Goal: Find specific page/section: Find specific page/section

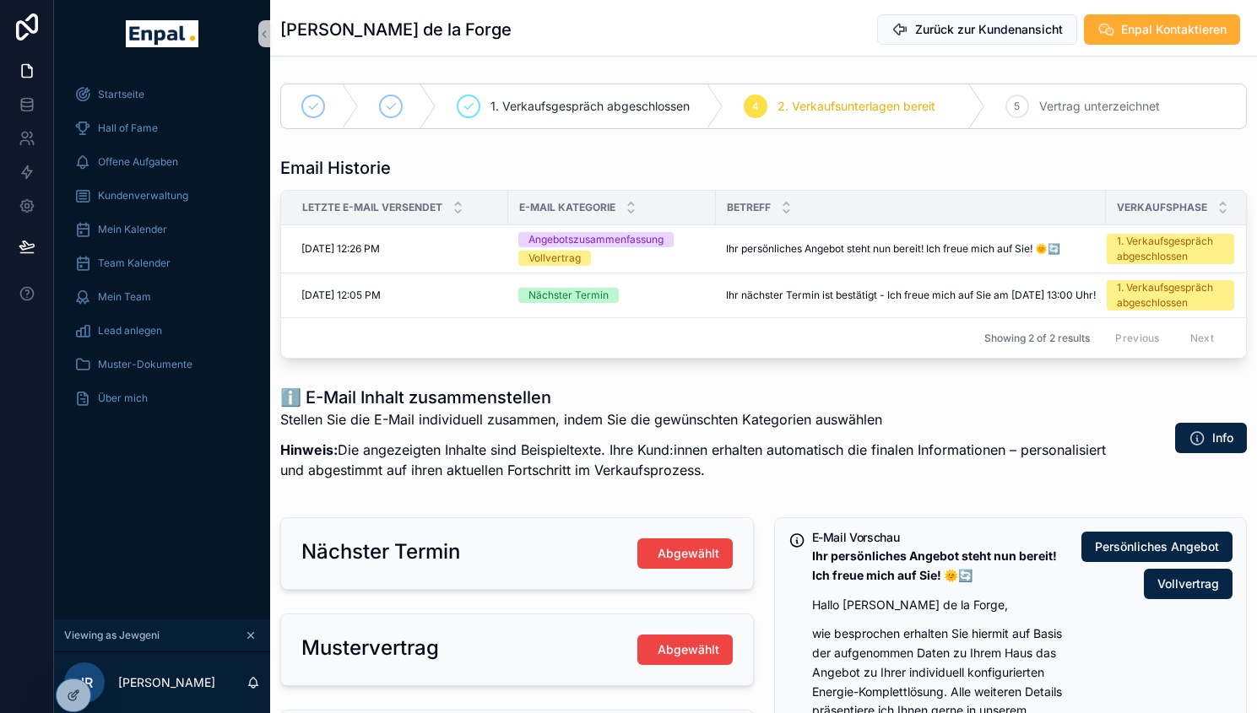
scroll to position [33, 0]
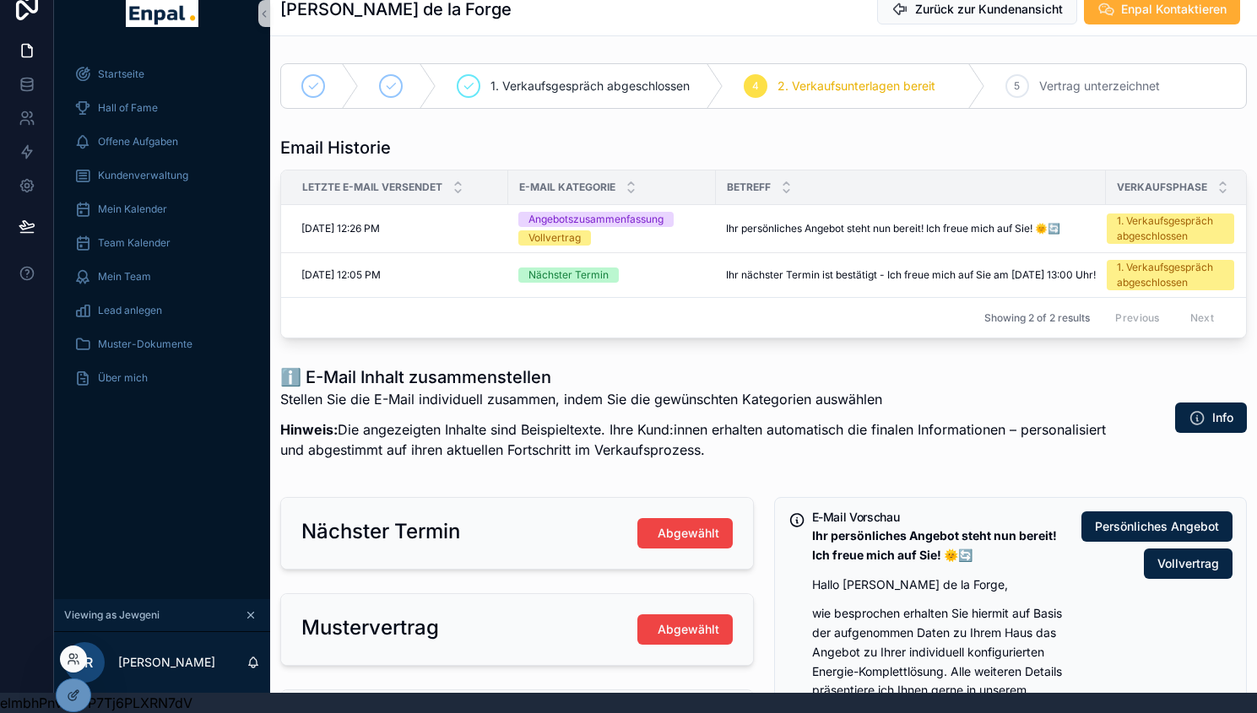
click at [74, 651] on div at bounding box center [73, 659] width 27 height 27
click at [69, 659] on icon at bounding box center [74, 660] width 14 height 14
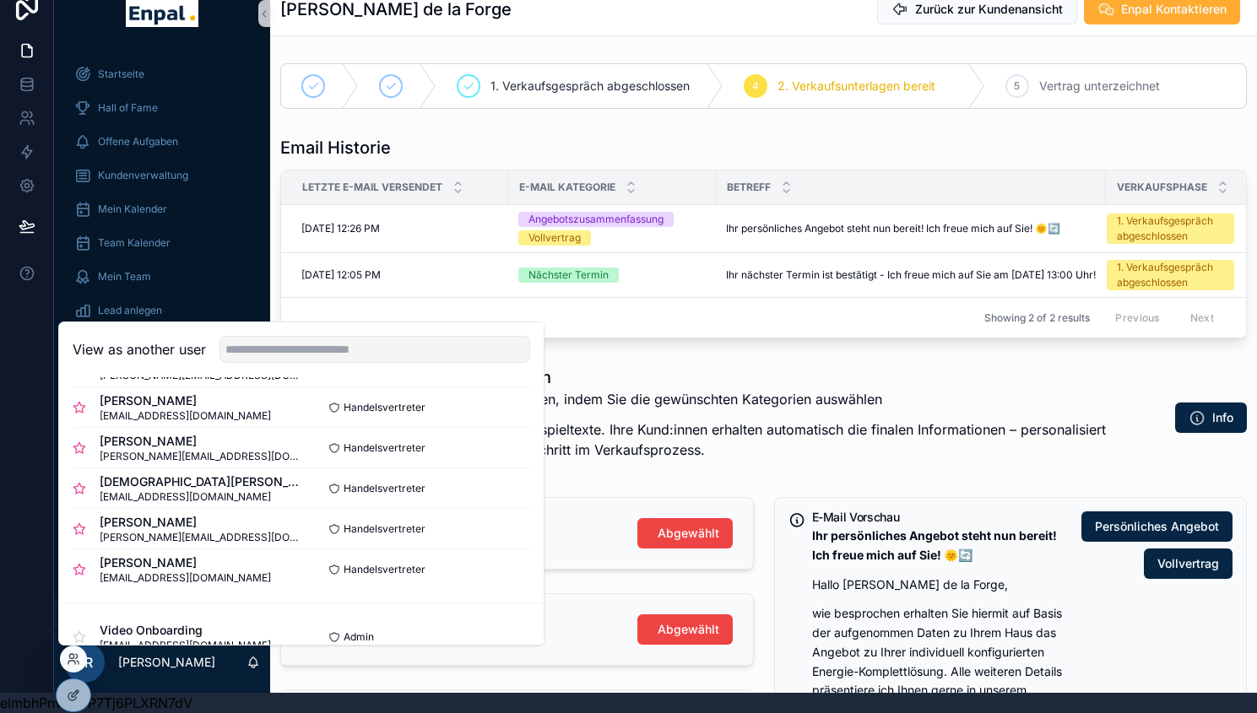
scroll to position [613, 0]
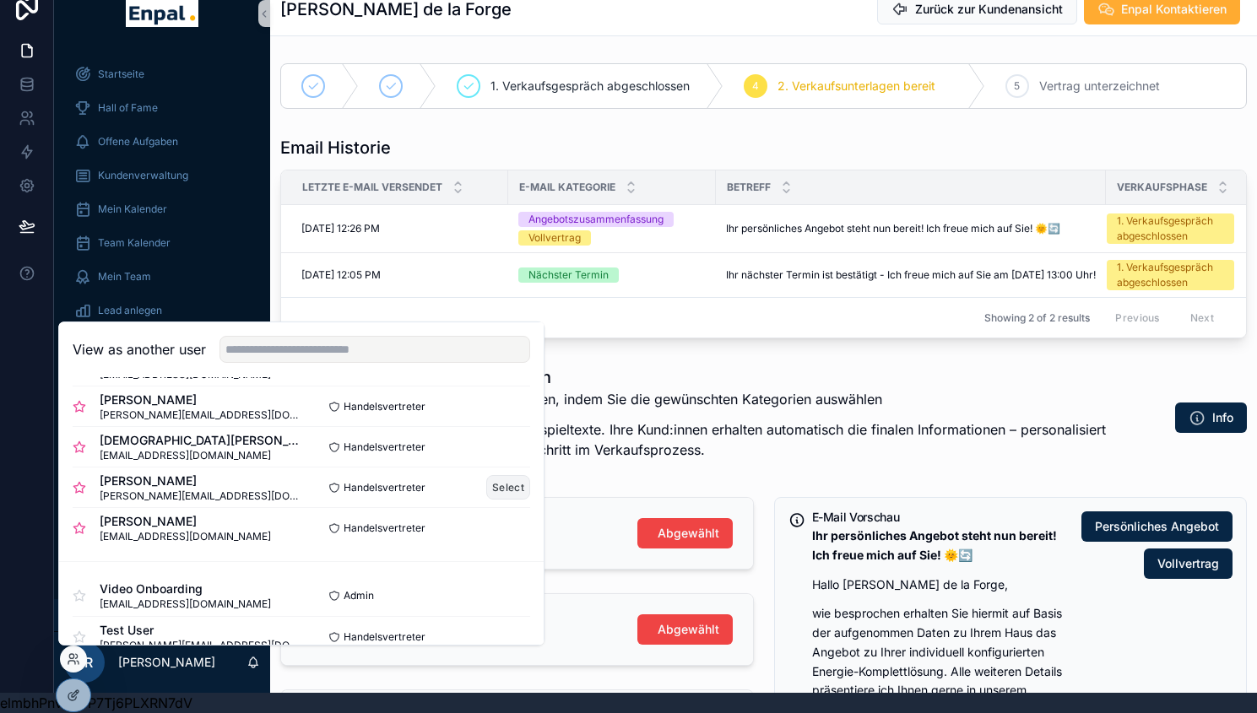
click at [494, 485] on button "Select" at bounding box center [508, 487] width 44 height 24
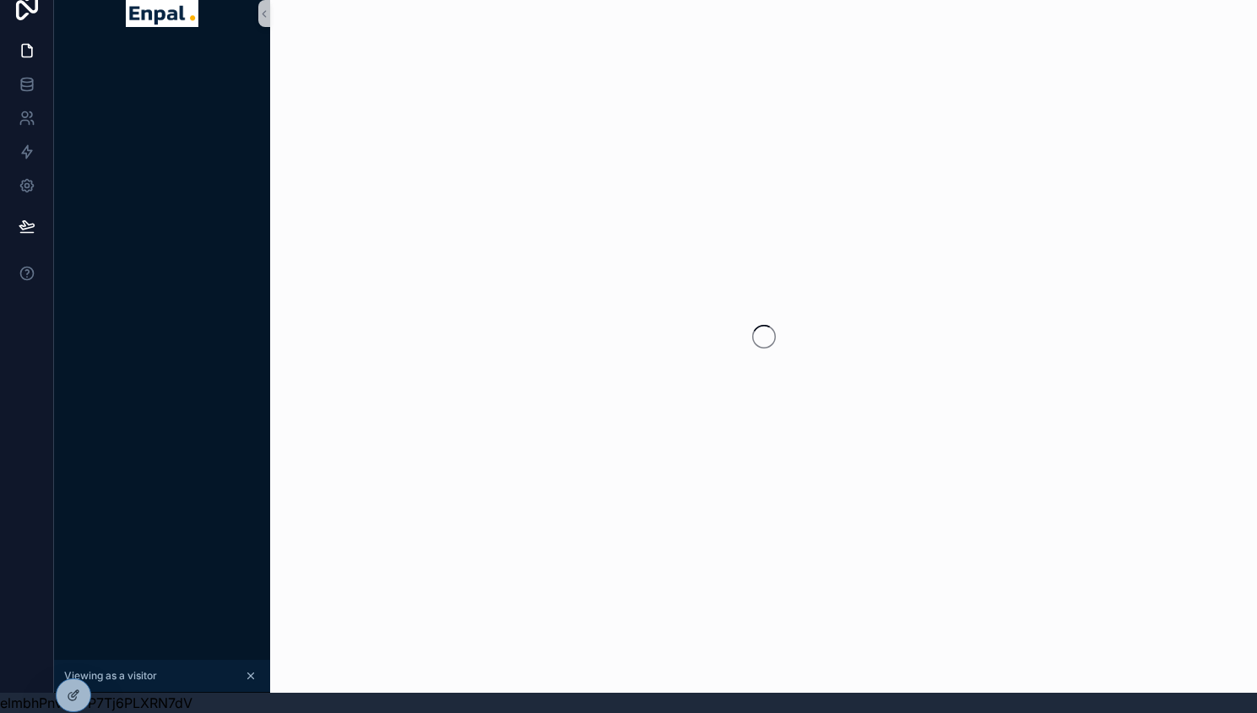
scroll to position [33, 0]
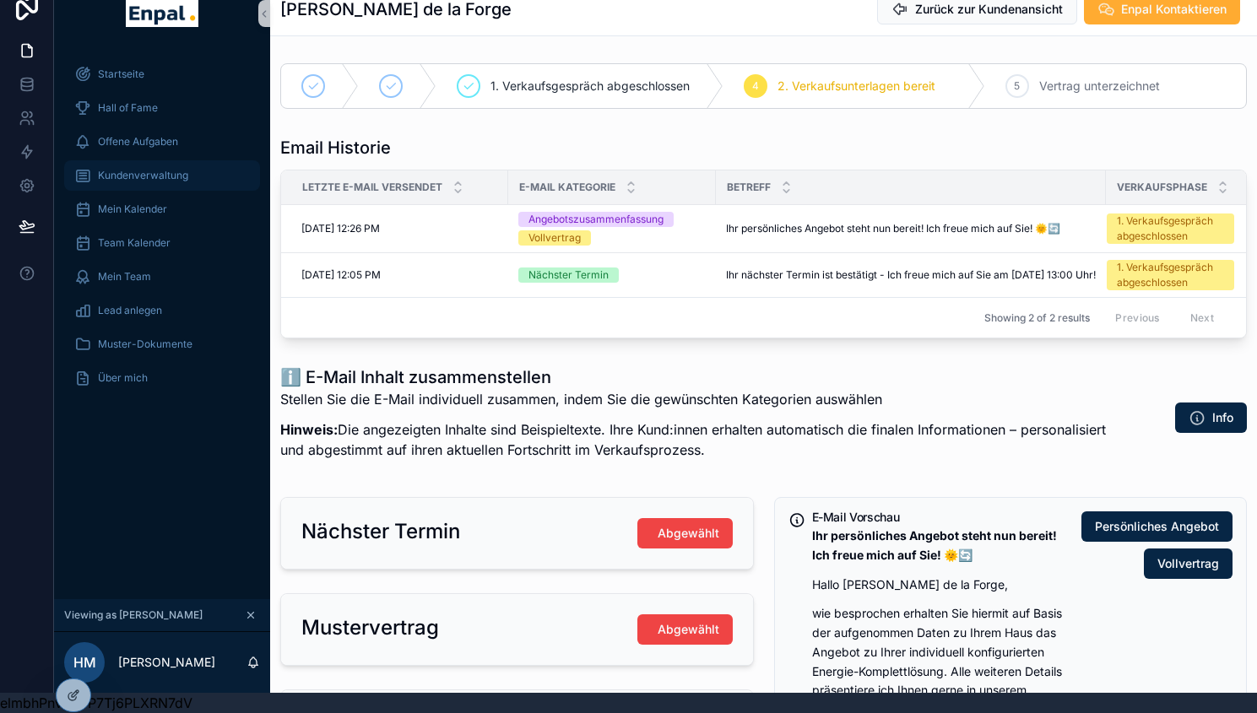
click at [159, 169] on span "Kundenverwaltung" at bounding box center [143, 176] width 90 height 14
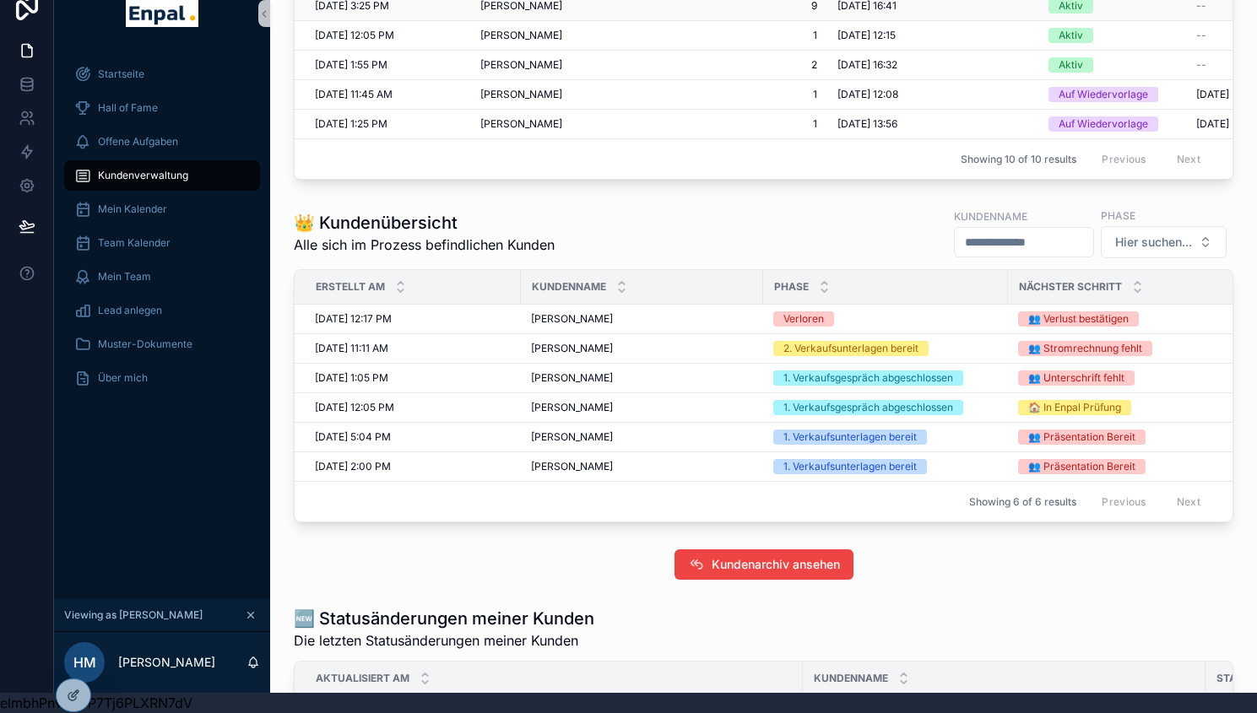
scroll to position [615, 0]
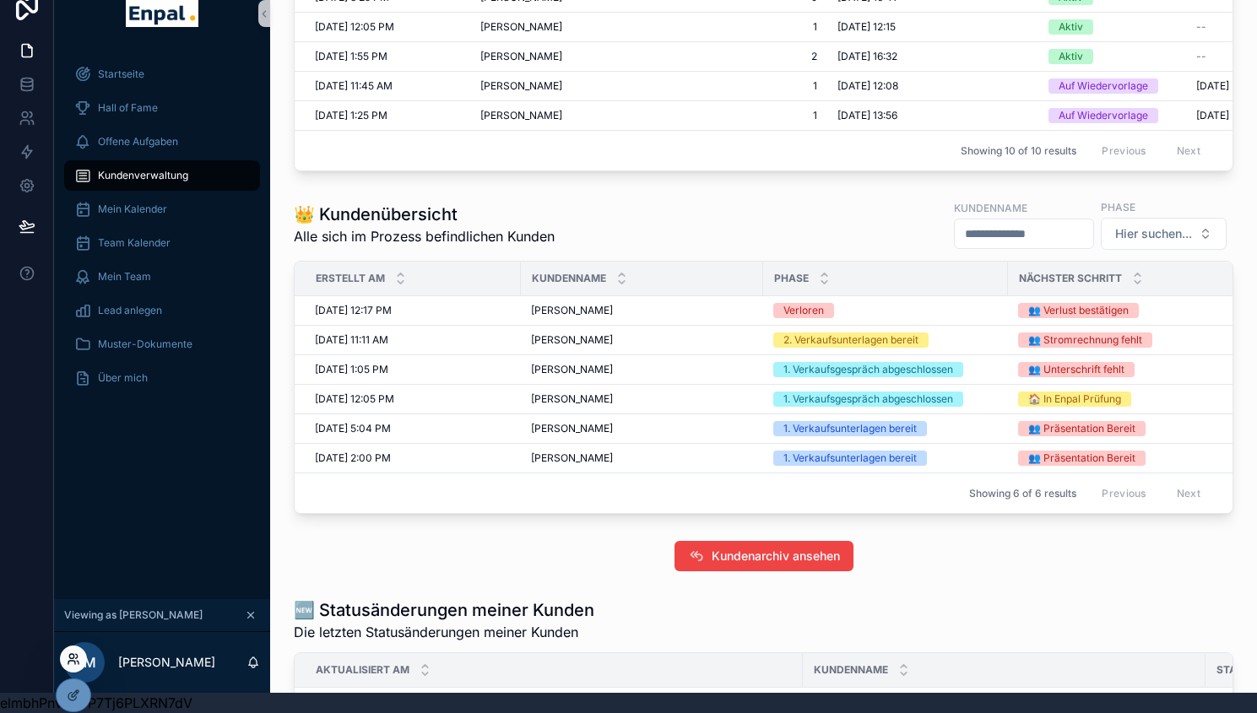
click at [73, 658] on icon at bounding box center [71, 656] width 4 height 4
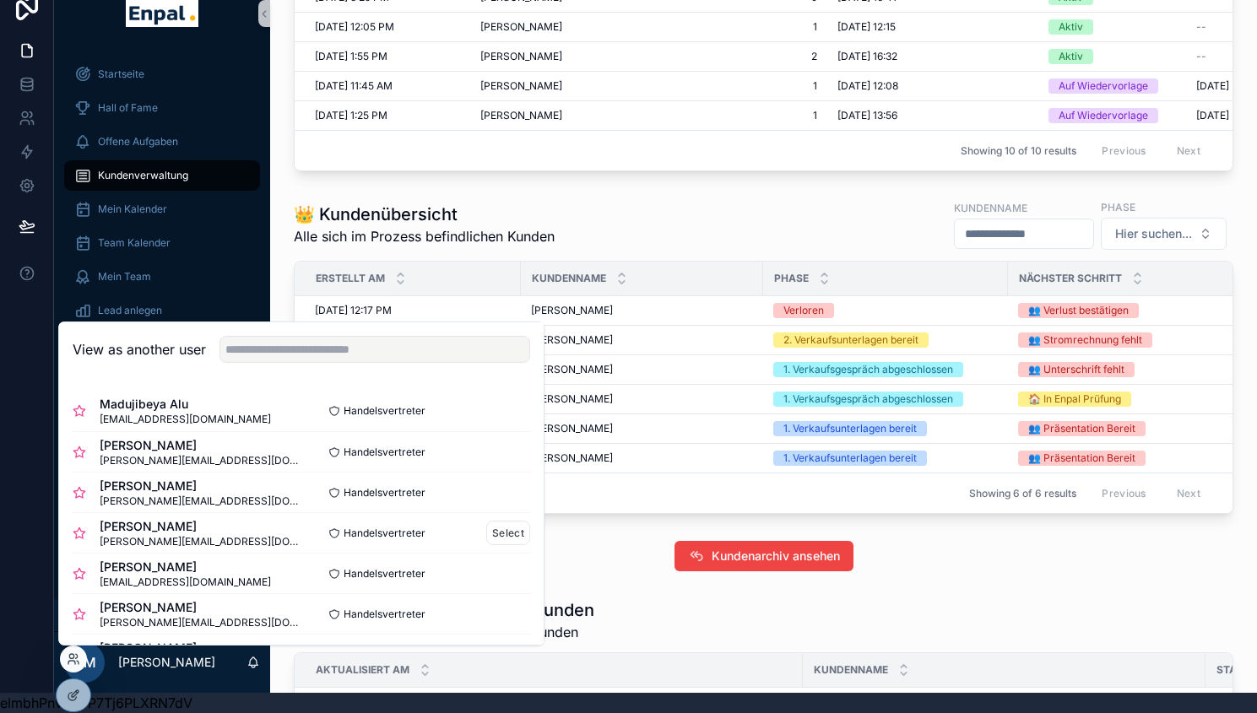
scroll to position [12, 0]
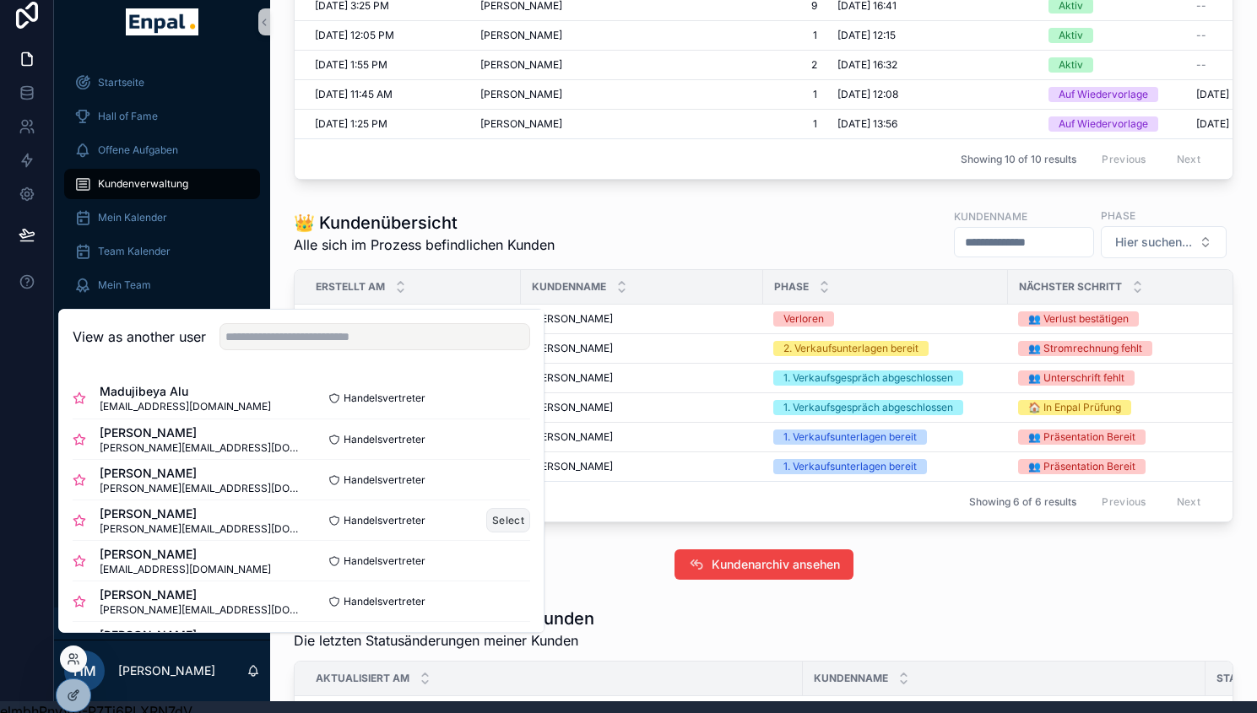
click at [498, 527] on button "Select" at bounding box center [508, 520] width 44 height 24
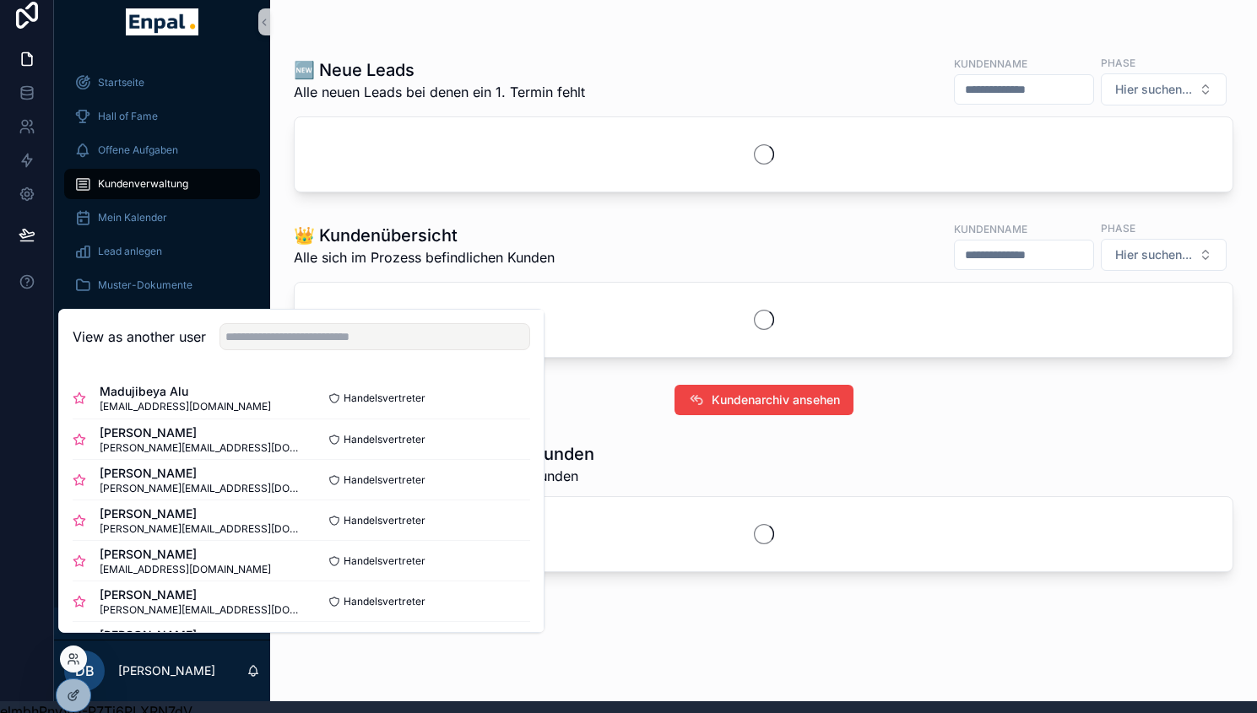
scroll to position [491, 0]
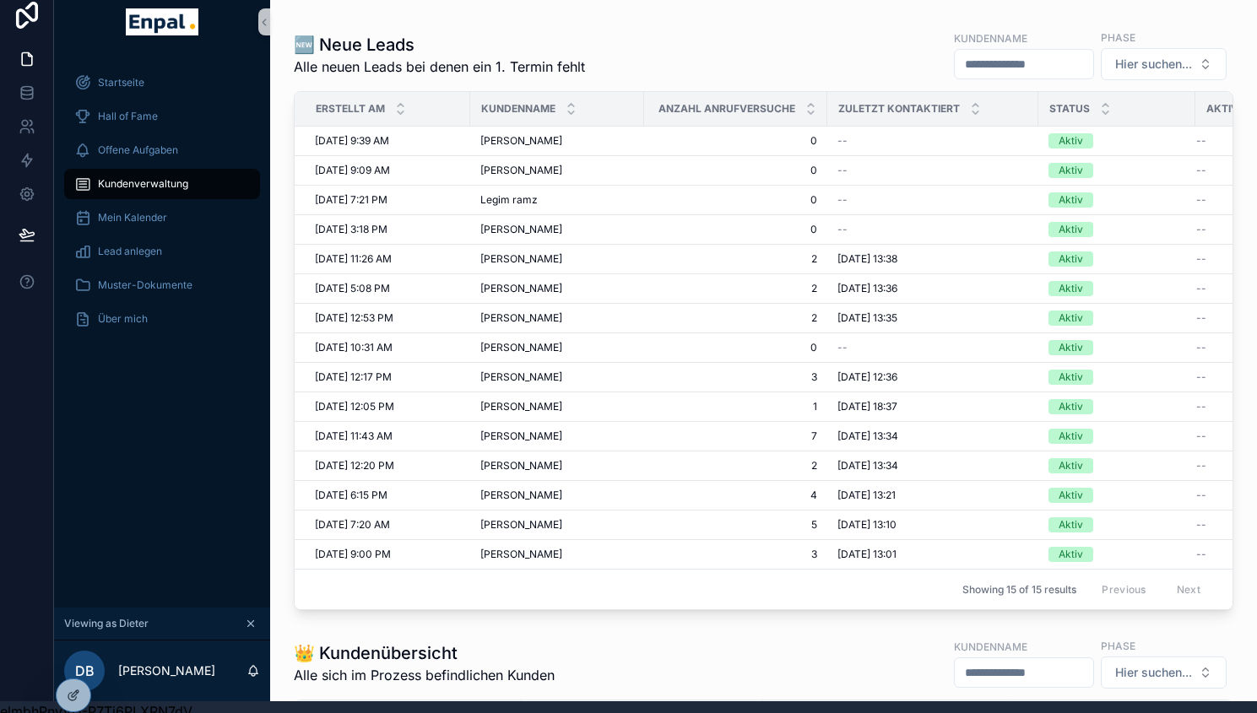
click at [280, 245] on div "👤 Alle Kunden Enpal kontaktieren Neuen Kunden anlegen 📅 Anstehende Termine Dein…" at bounding box center [763, 647] width 987 height 2299
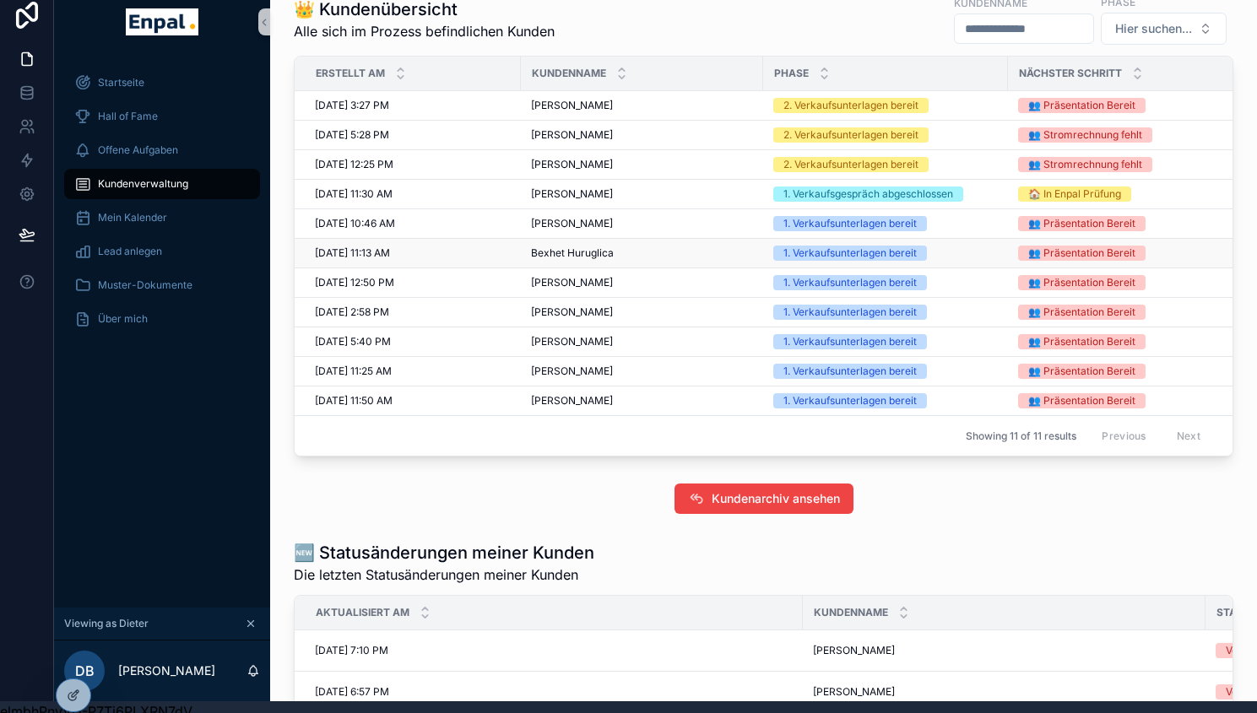
scroll to position [1104, 0]
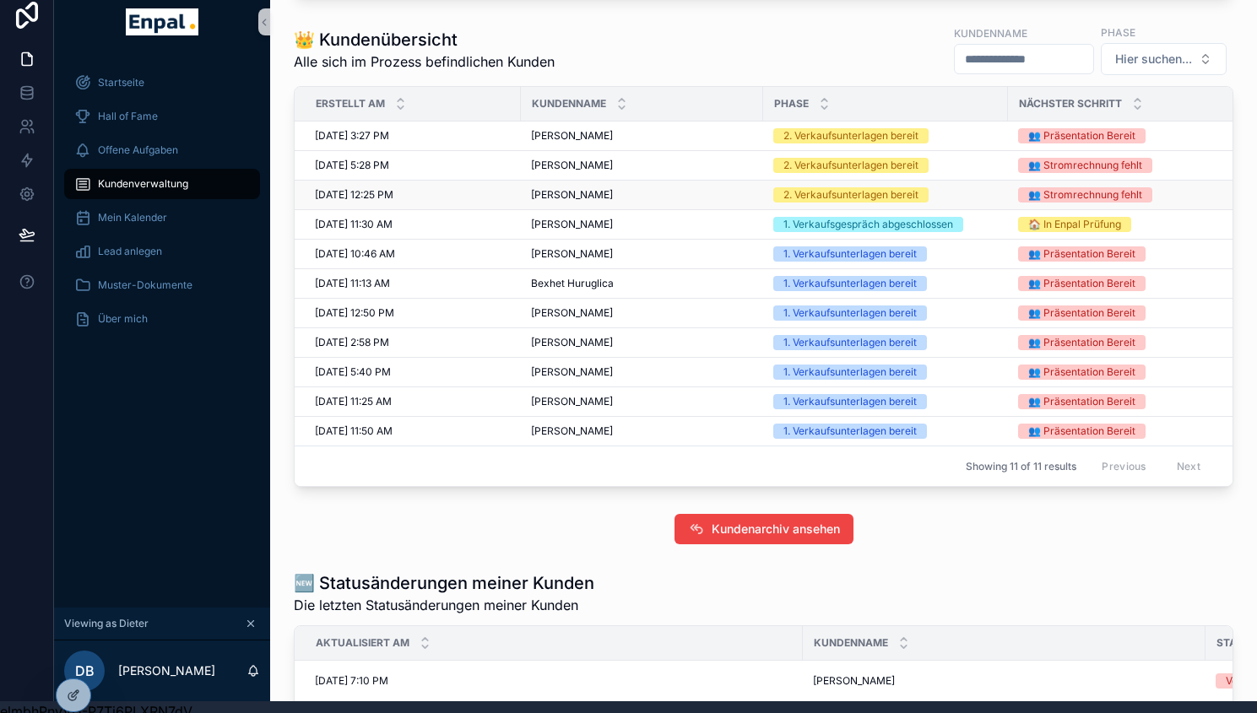
click at [597, 198] on td "[PERSON_NAME] [PERSON_NAME]" at bounding box center [642, 196] width 242 height 30
click at [575, 202] on span "[PERSON_NAME]" at bounding box center [572, 195] width 82 height 14
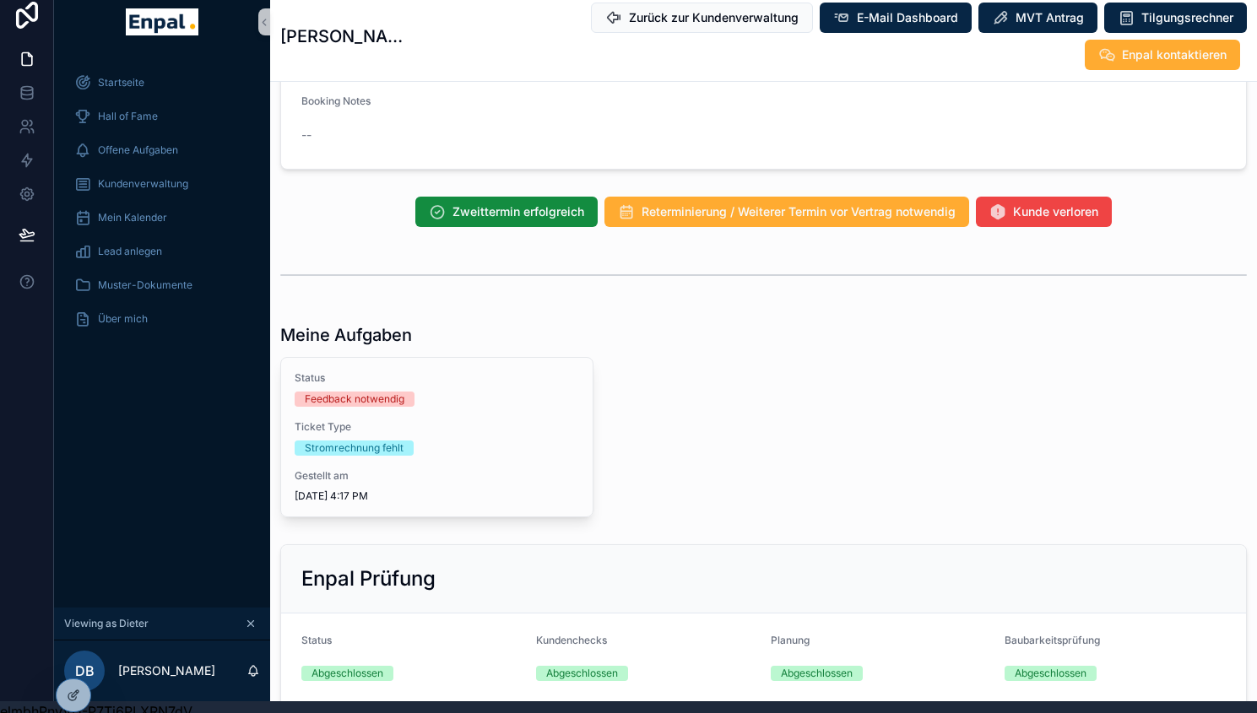
scroll to position [1330, 0]
